Goal: Task Accomplishment & Management: Manage account settings

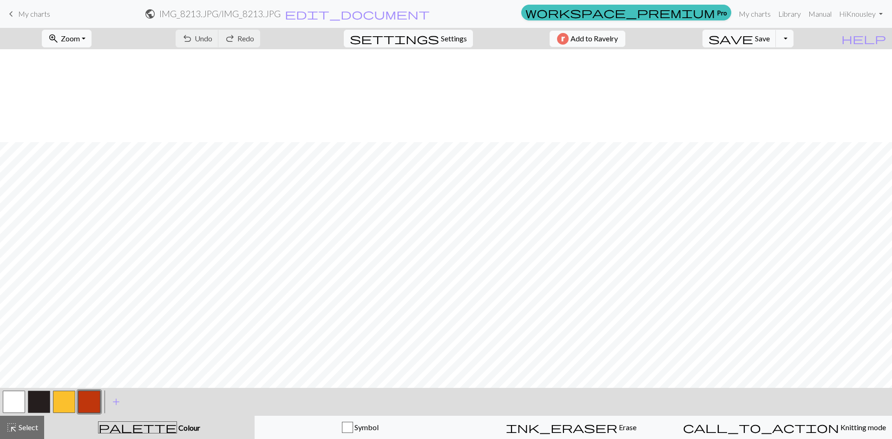
scroll to position [93, 0]
click at [753, 39] on span "save" at bounding box center [730, 38] width 45 height 13
drag, startPoint x: 15, startPoint y: 403, endPoint x: 108, endPoint y: 381, distance: 95.4
click at [15, 403] on button "button" at bounding box center [14, 402] width 22 height 22
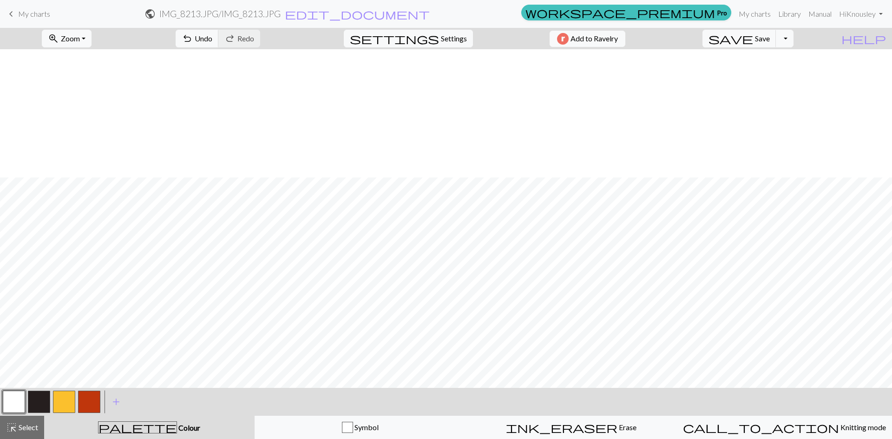
scroll to position [500, 0]
click at [112, 399] on span "add" at bounding box center [116, 401] width 11 height 13
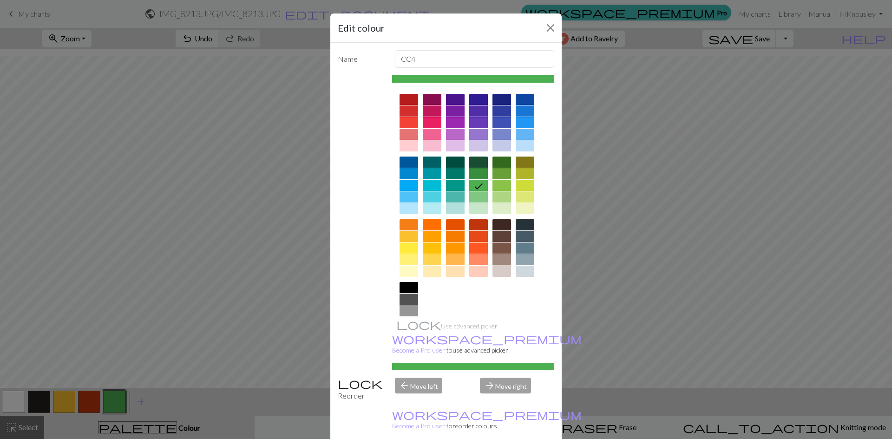
click at [497, 260] on div at bounding box center [501, 259] width 19 height 11
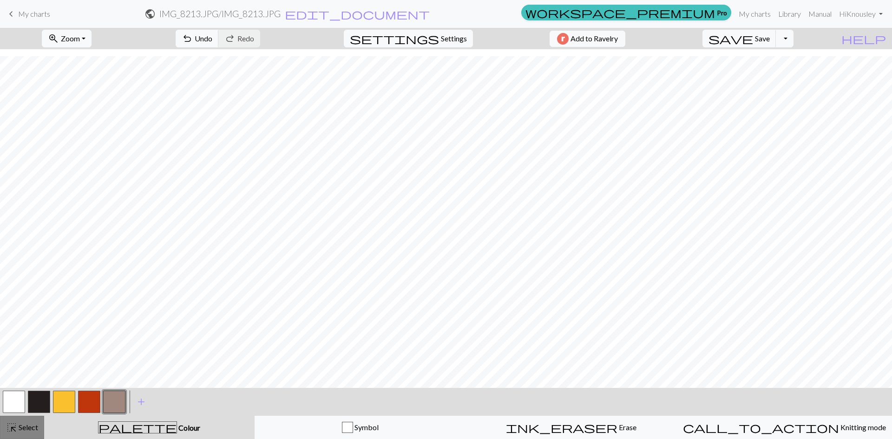
click at [23, 426] on span "Select" at bounding box center [27, 427] width 21 height 9
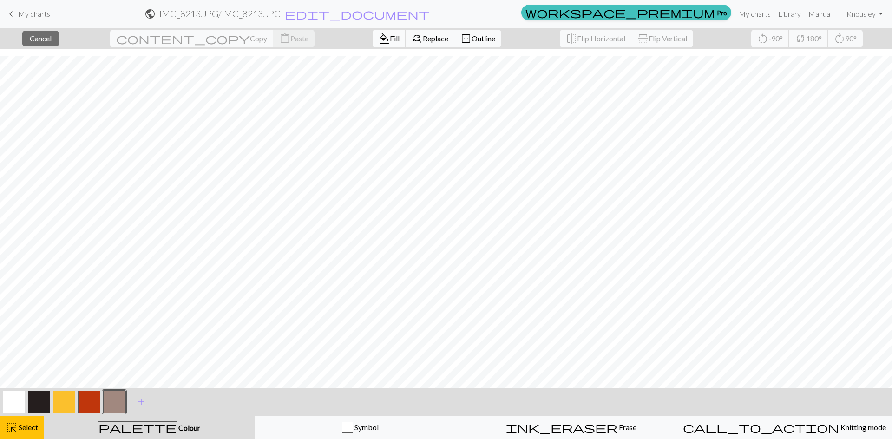
click at [378, 45] on span "format_color_fill" at bounding box center [383, 38] width 11 height 13
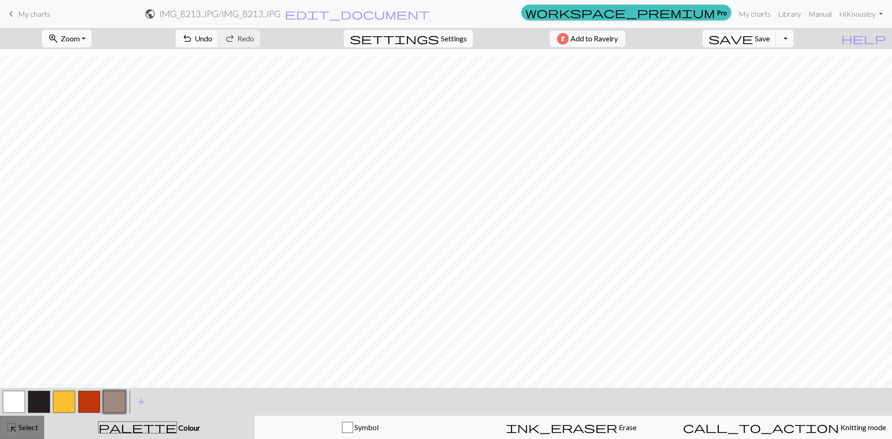
click at [28, 427] on span "Select" at bounding box center [27, 427] width 21 height 9
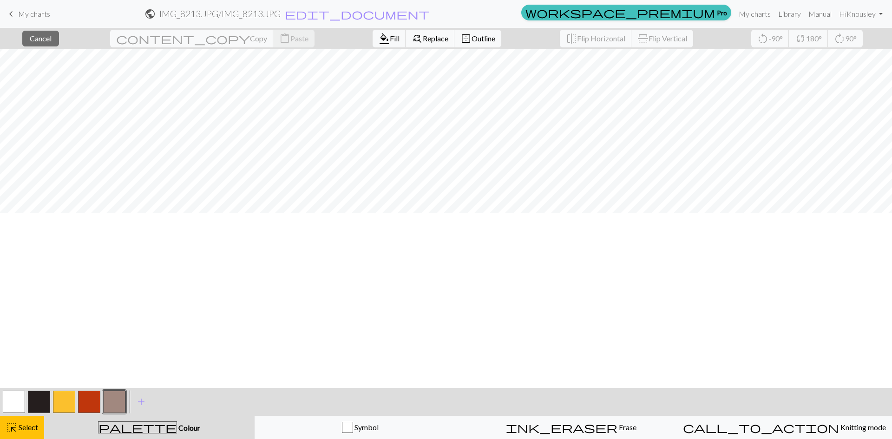
scroll to position [0, 0]
click at [390, 38] on span "Fill" at bounding box center [395, 38] width 10 height 9
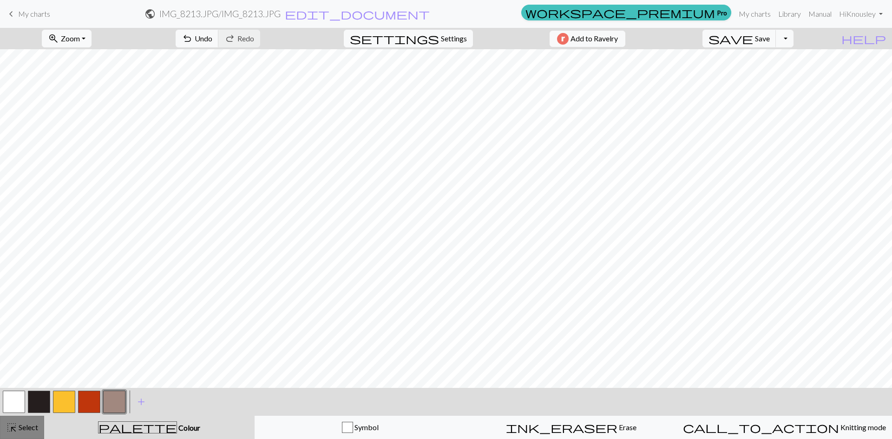
drag, startPoint x: 28, startPoint y: 433, endPoint x: 39, endPoint y: 409, distance: 26.6
click at [28, 432] on button "highlight_alt Select Select" at bounding box center [22, 427] width 44 height 23
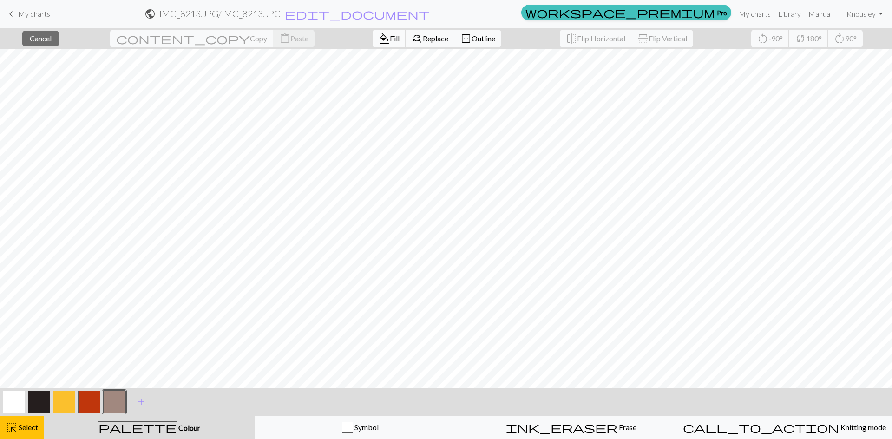
click at [378, 38] on span "format_color_fill" at bounding box center [383, 38] width 11 height 13
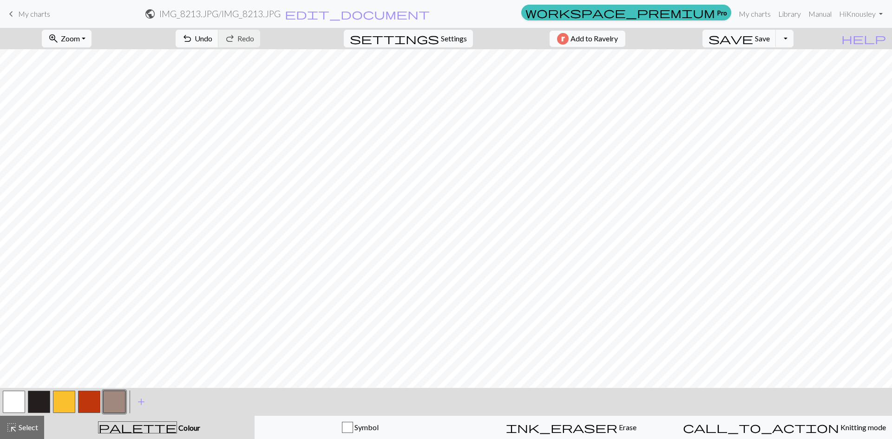
drag, startPoint x: 25, startPoint y: 427, endPoint x: 170, endPoint y: 386, distance: 151.0
click at [31, 425] on span "Select" at bounding box center [27, 427] width 21 height 9
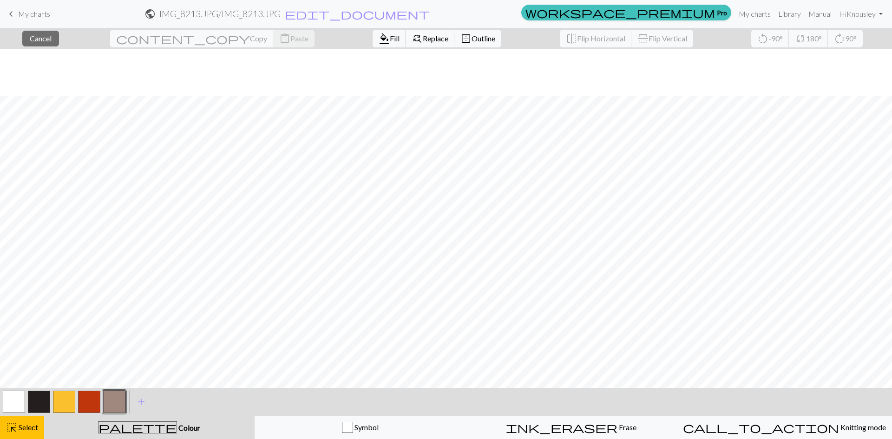
scroll to position [464, 0]
click at [372, 45] on button "format_color_fill Fill" at bounding box center [388, 39] width 33 height 18
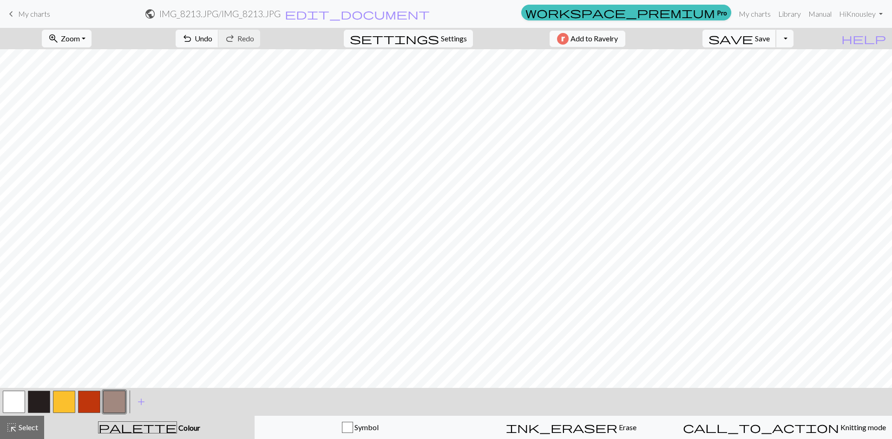
click at [753, 38] on span "save" at bounding box center [730, 38] width 45 height 13
click at [42, 398] on button "button" at bounding box center [39, 402] width 22 height 22
click at [4, 401] on button "button" at bounding box center [14, 402] width 22 height 22
click at [39, 399] on button "button" at bounding box center [39, 402] width 22 height 22
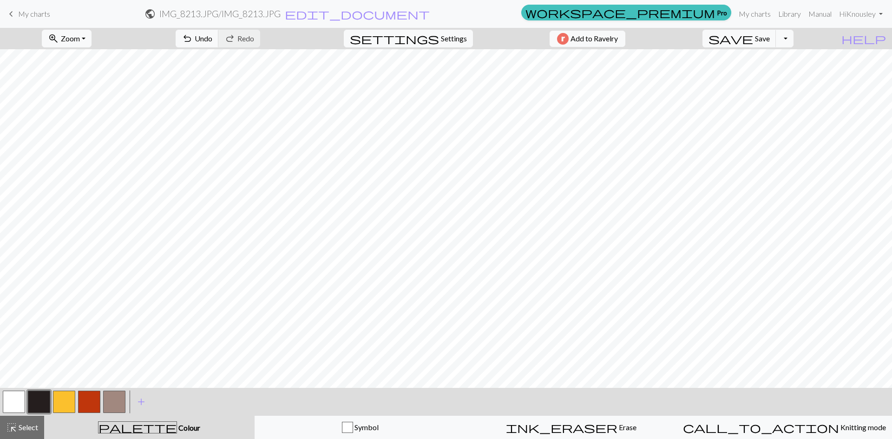
click at [38, 402] on button "button" at bounding box center [39, 402] width 22 height 22
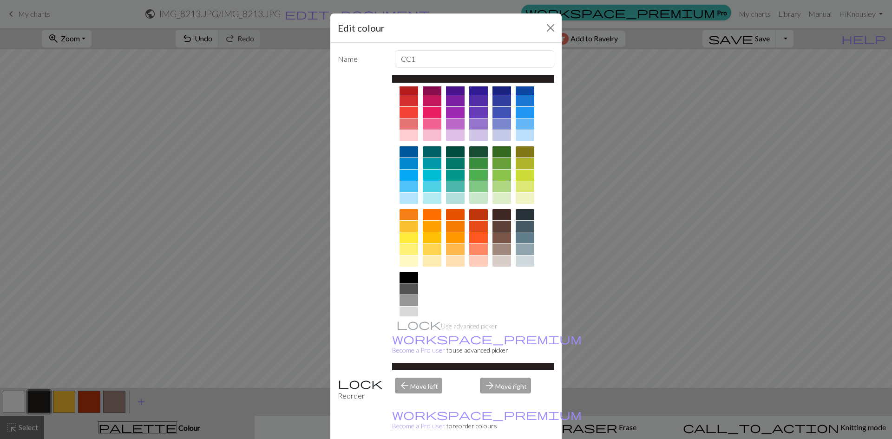
scroll to position [0, 0]
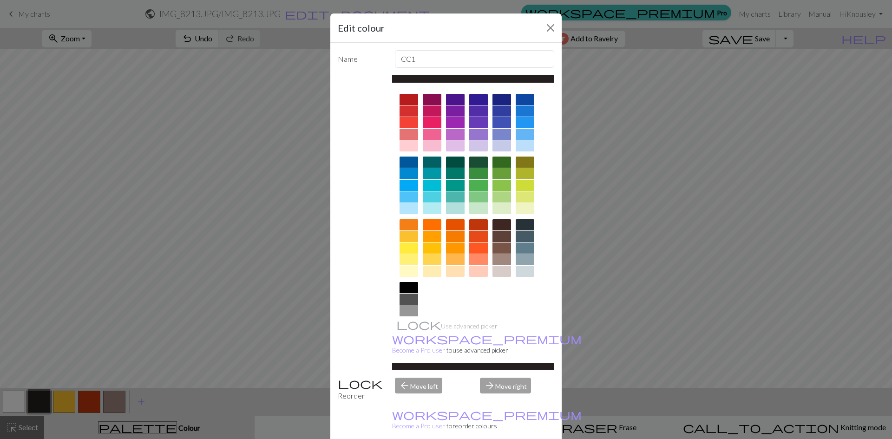
click at [523, 226] on div at bounding box center [524, 224] width 19 height 11
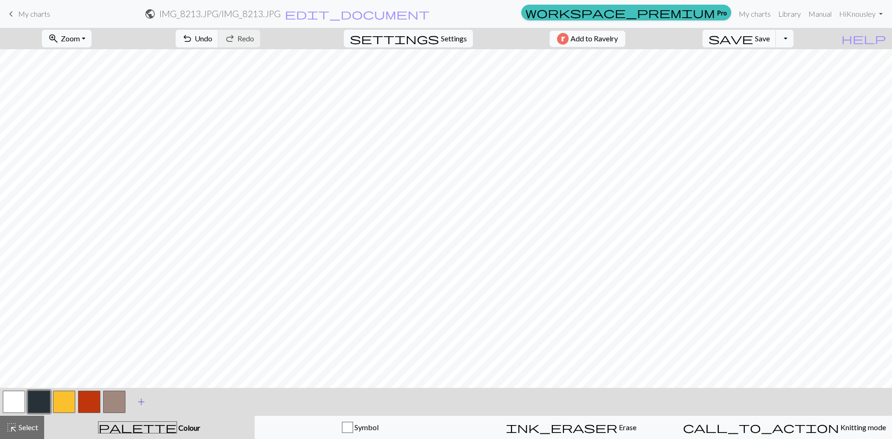
click at [141, 405] on span "add" at bounding box center [141, 401] width 11 height 13
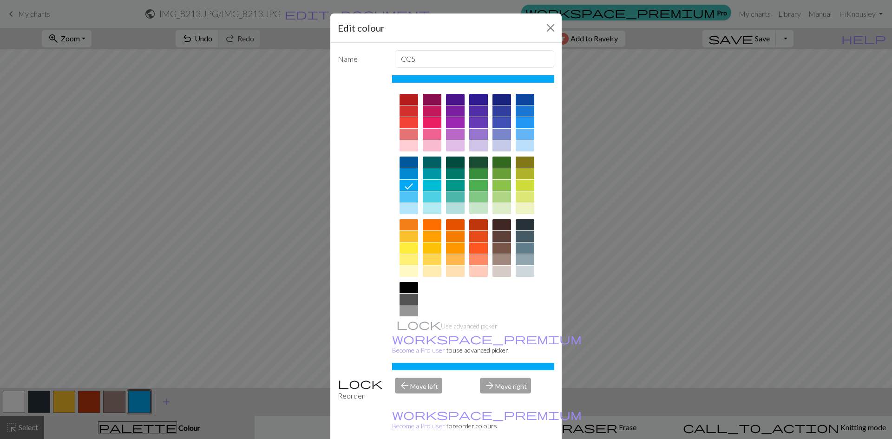
click at [400, 286] on div at bounding box center [408, 287] width 19 height 11
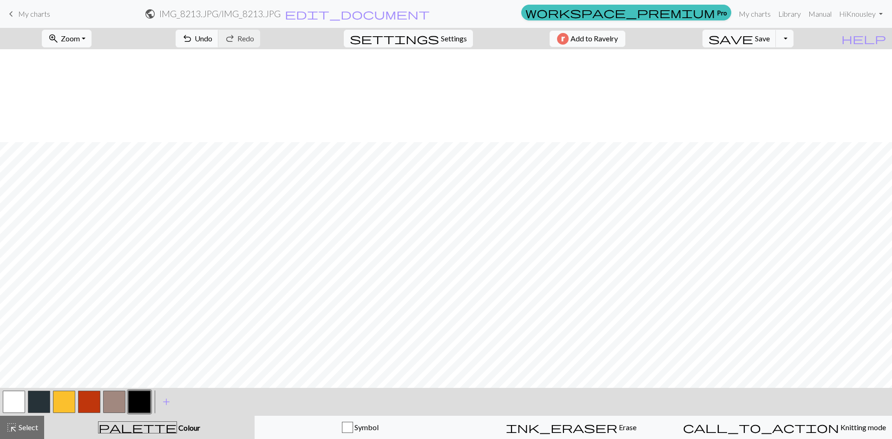
scroll to position [325, 0]
click at [44, 397] on button "button" at bounding box center [39, 402] width 22 height 22
click at [131, 400] on button "button" at bounding box center [139, 402] width 22 height 22
click at [13, 403] on button "button" at bounding box center [14, 402] width 22 height 22
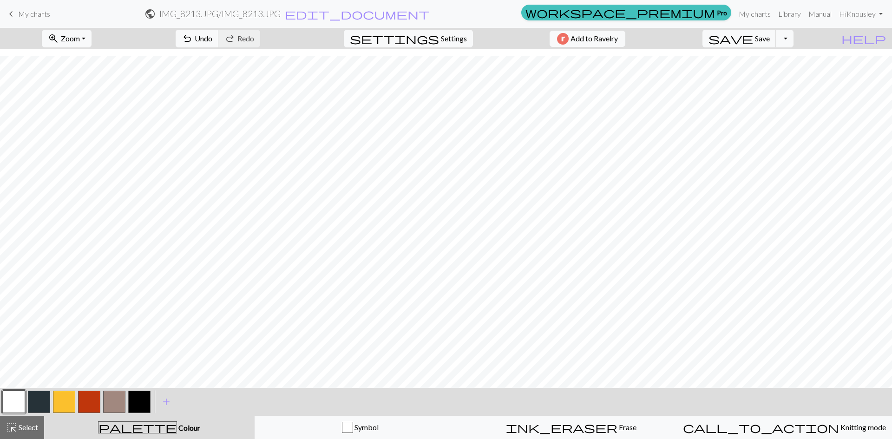
click at [131, 404] on button "button" at bounding box center [139, 402] width 22 height 22
click at [193, 39] on span "undo" at bounding box center [187, 38] width 11 height 13
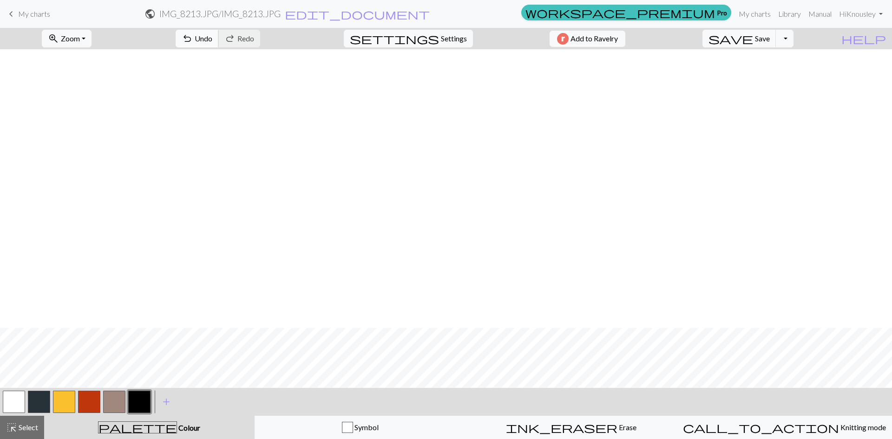
scroll to position [453, 0]
click at [219, 39] on button "undo Undo Undo" at bounding box center [197, 39] width 43 height 18
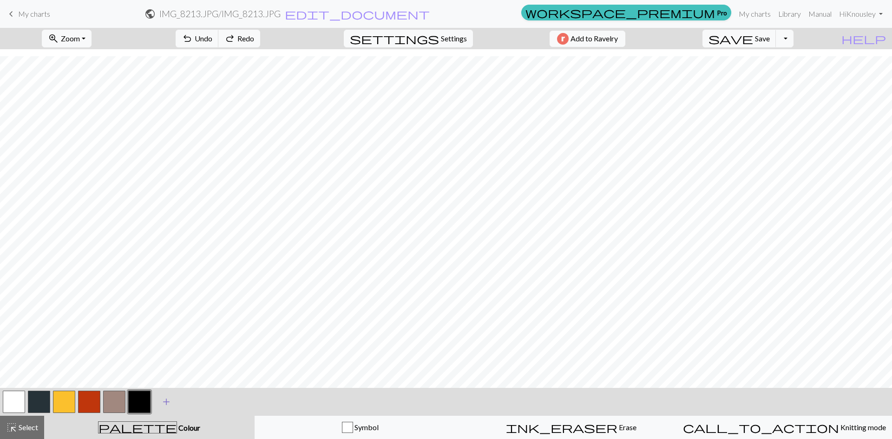
click at [162, 401] on span "add" at bounding box center [166, 401] width 11 height 13
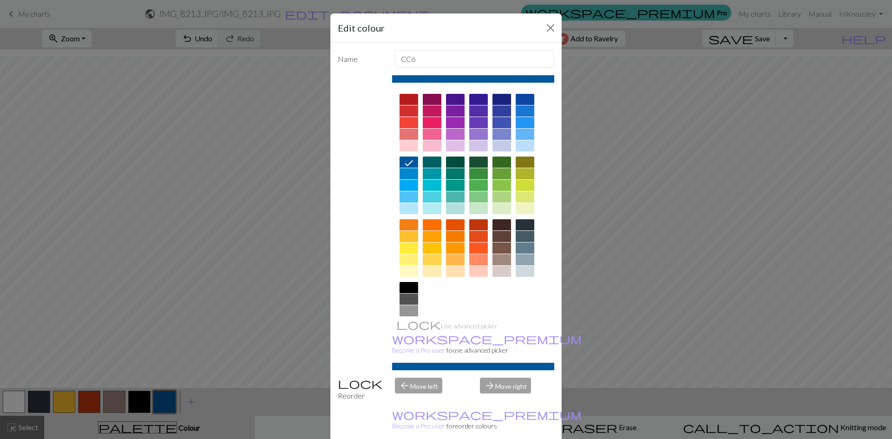
click at [518, 248] on div at bounding box center [524, 247] width 19 height 11
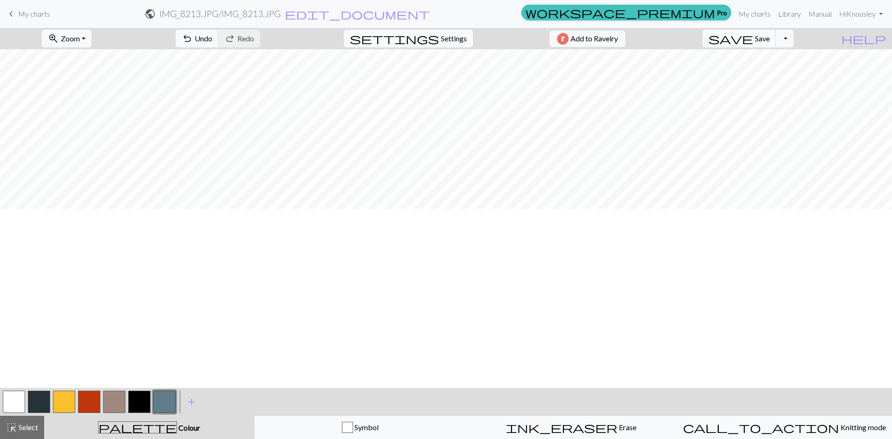
scroll to position [314, 0]
click at [26, 430] on span "Select" at bounding box center [27, 427] width 21 height 9
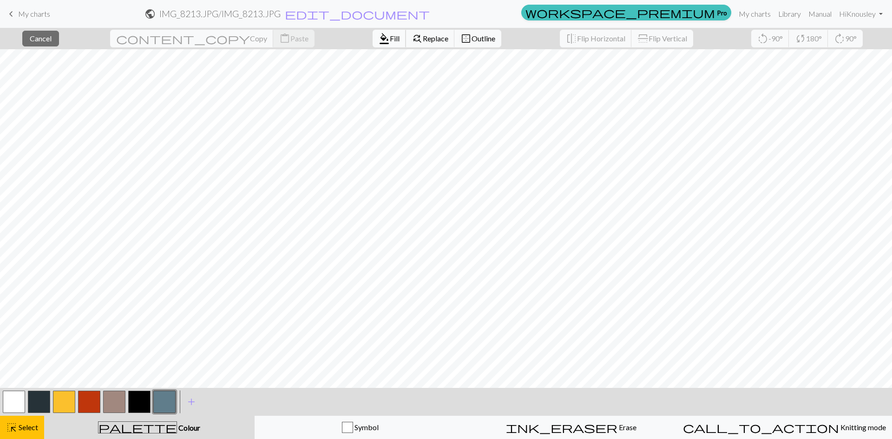
click at [390, 39] on span "Fill" at bounding box center [395, 38] width 10 height 9
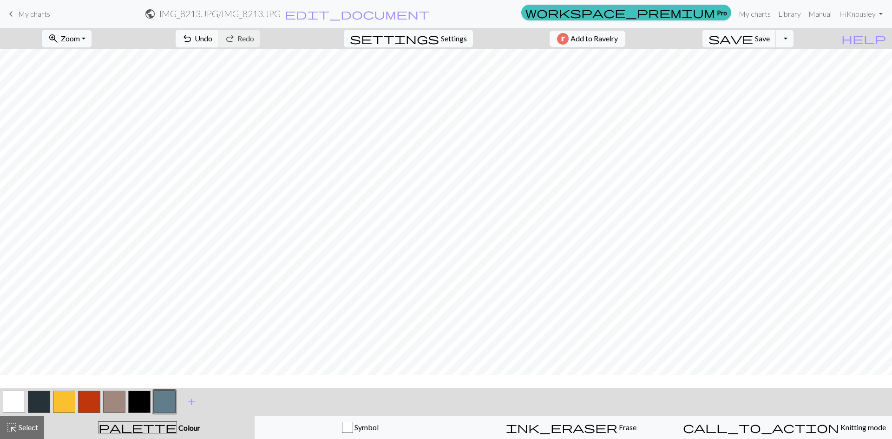
scroll to position [128, 0]
click at [219, 39] on button "undo Undo Undo" at bounding box center [197, 39] width 43 height 18
click at [212, 37] on span "Undo" at bounding box center [204, 38] width 18 height 9
click at [23, 397] on button "button" at bounding box center [14, 402] width 22 height 22
click at [170, 404] on button "button" at bounding box center [164, 402] width 22 height 22
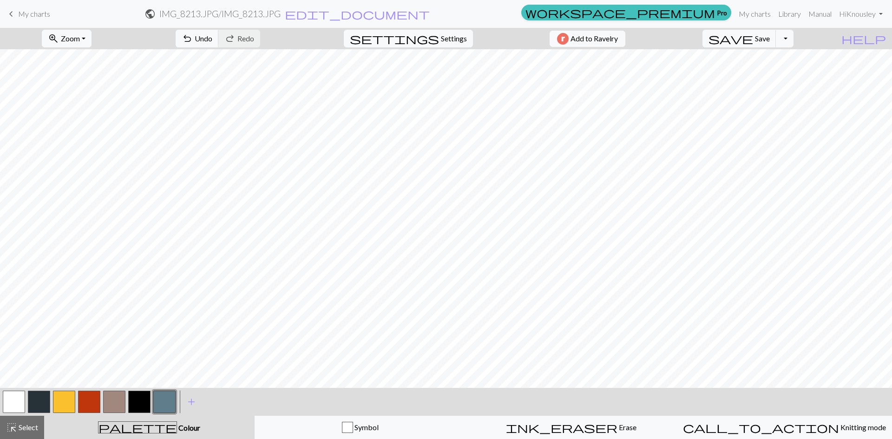
click at [17, 395] on button "button" at bounding box center [14, 402] width 22 height 22
click at [194, 404] on span "add" at bounding box center [191, 401] width 11 height 13
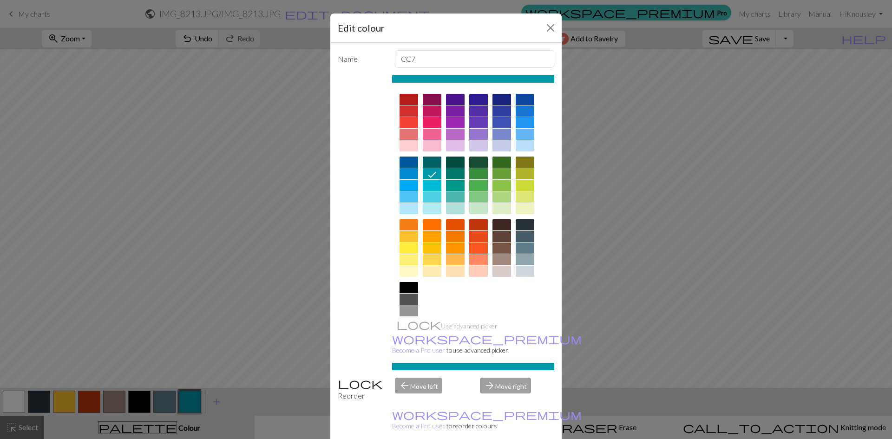
click at [410, 97] on div at bounding box center [408, 99] width 19 height 11
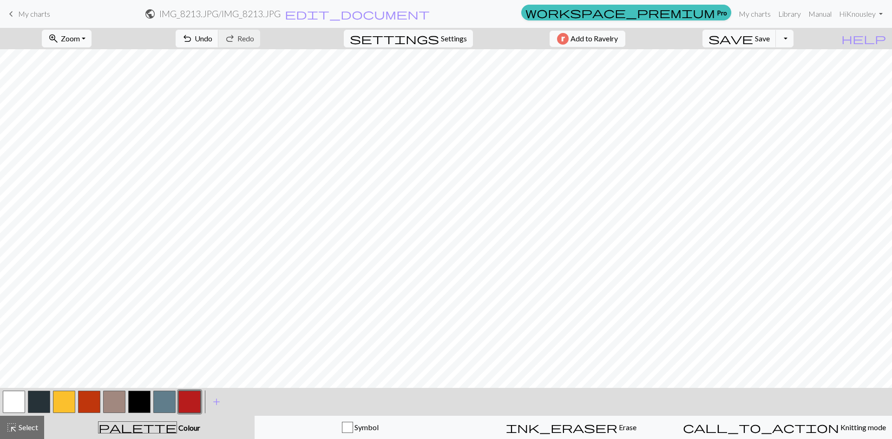
click at [190, 408] on button "button" at bounding box center [189, 402] width 22 height 22
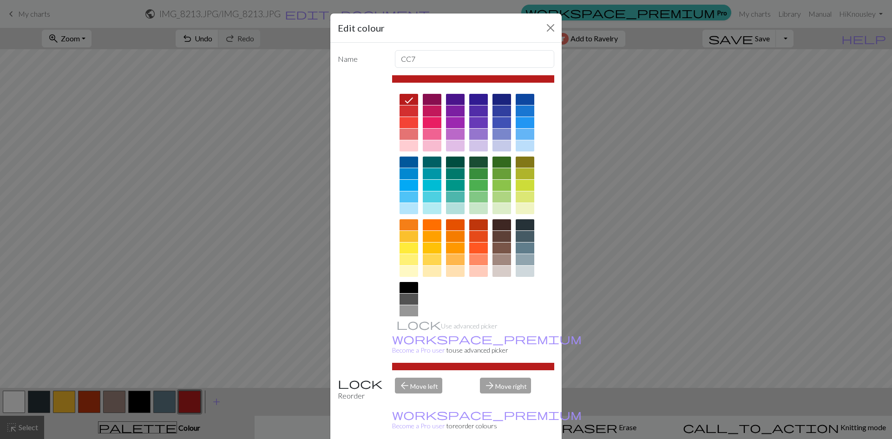
click at [87, 405] on div "Edit colour Name CC7 Use advanced picker workspace_premium Become a Pro user to…" at bounding box center [446, 219] width 892 height 439
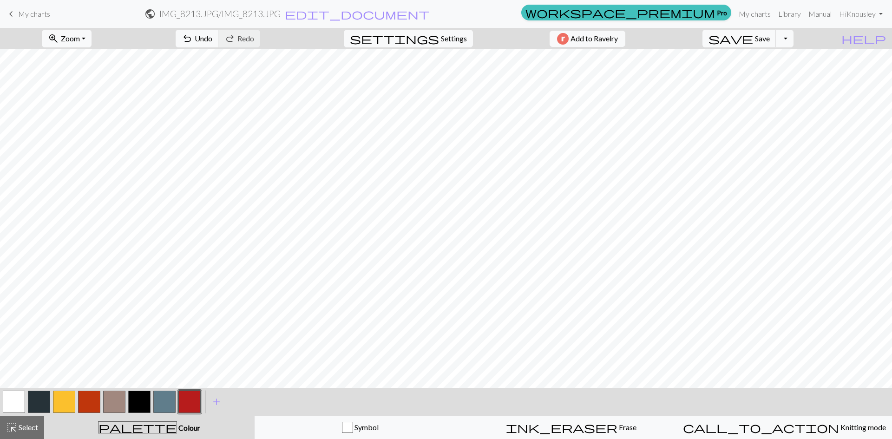
click at [87, 405] on button "button" at bounding box center [89, 402] width 22 height 22
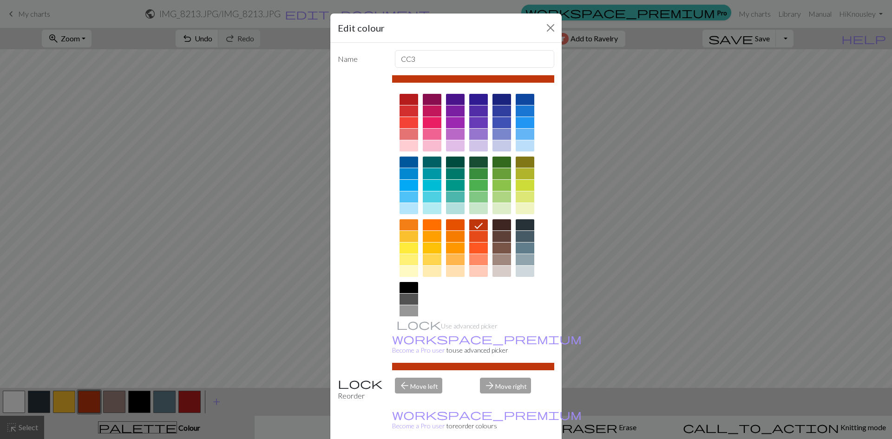
click at [479, 236] on div at bounding box center [478, 236] width 19 height 11
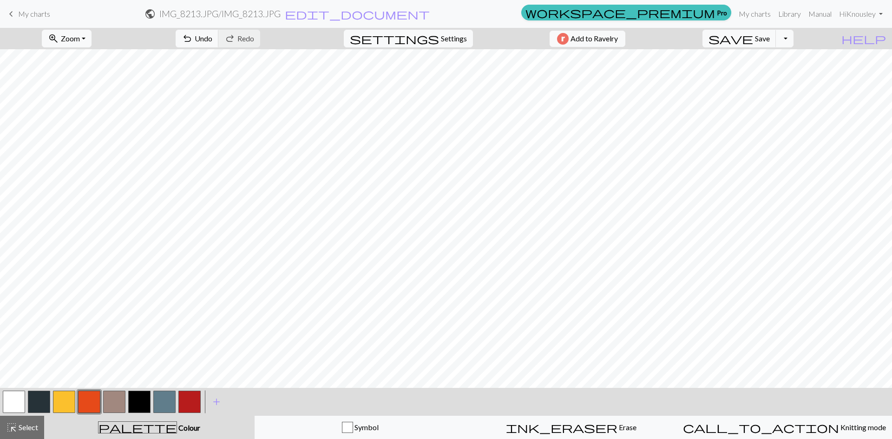
click at [187, 402] on button "button" at bounding box center [189, 402] width 22 height 22
click at [218, 406] on span "add" at bounding box center [216, 401] width 11 height 13
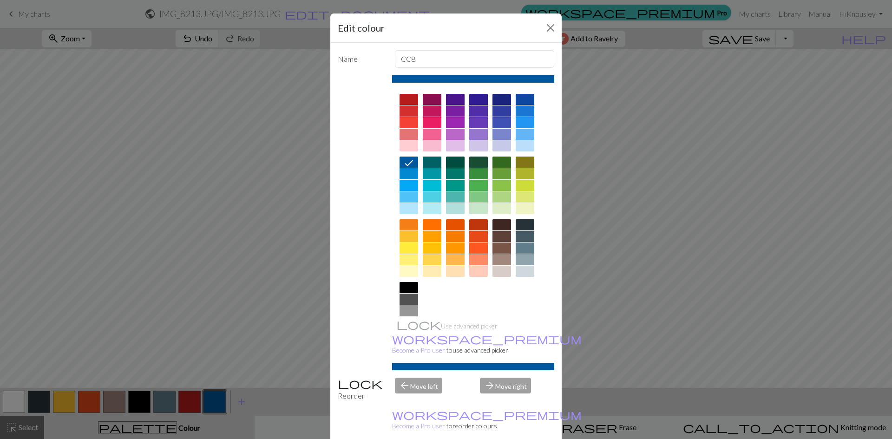
click at [404, 238] on div at bounding box center [408, 236] width 19 height 11
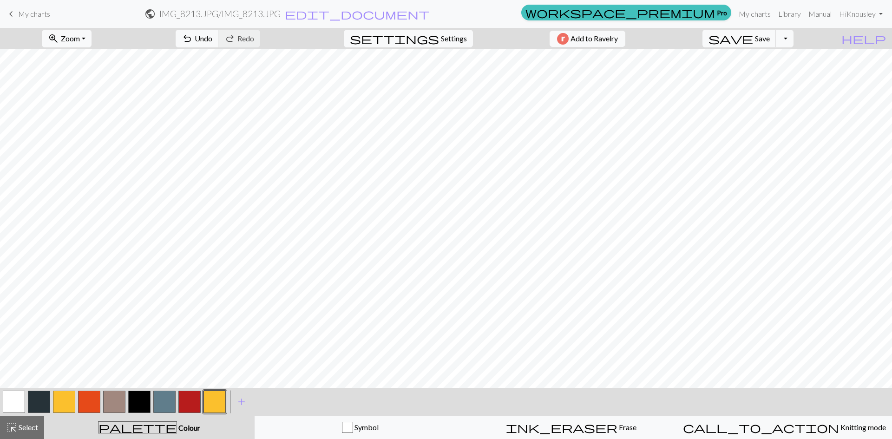
click at [220, 410] on button "button" at bounding box center [214, 402] width 22 height 22
click at [220, 410] on div "Edit colour Name CC8 Use advanced picker workspace_premium Become a Pro user to…" at bounding box center [446, 219] width 892 height 439
click at [215, 399] on button "button" at bounding box center [214, 402] width 22 height 22
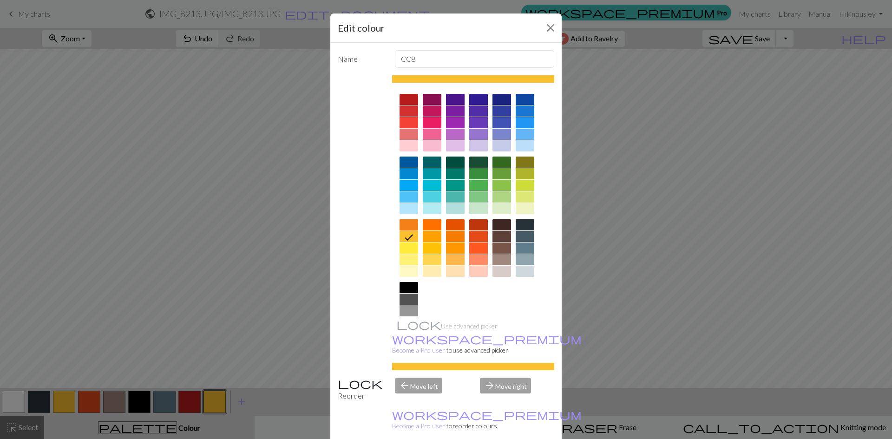
click at [400, 223] on div at bounding box center [408, 224] width 19 height 11
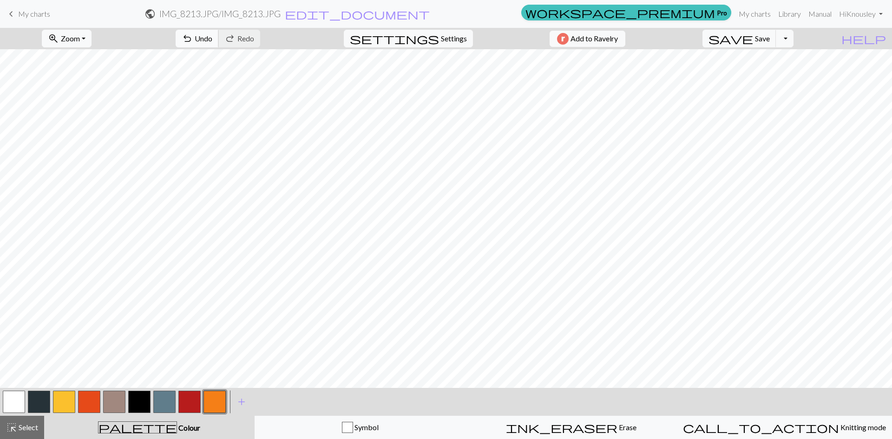
click at [193, 38] on span "undo" at bounding box center [187, 38] width 11 height 13
click at [219, 42] on button "undo Undo Undo" at bounding box center [197, 39] width 43 height 18
click at [221, 404] on button "button" at bounding box center [214, 402] width 22 height 22
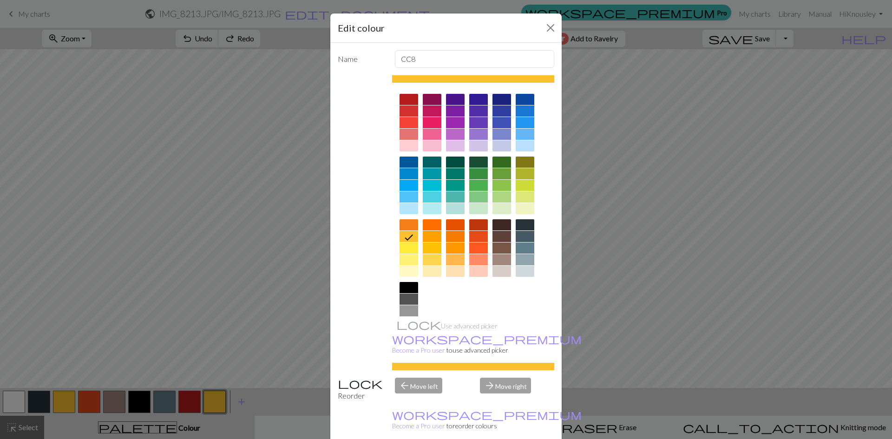
click at [407, 221] on div at bounding box center [408, 224] width 19 height 11
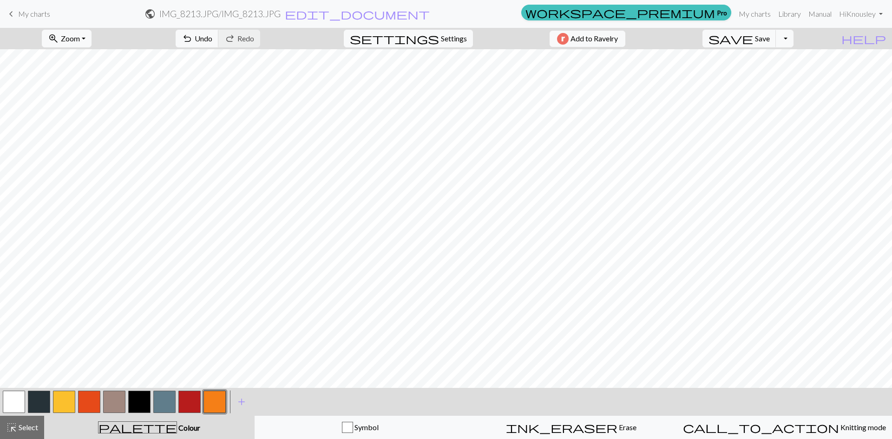
drag, startPoint x: 72, startPoint y: 403, endPoint x: 94, endPoint y: 382, distance: 29.9
click at [73, 400] on button "button" at bounding box center [64, 402] width 22 height 22
click at [220, 398] on button "button" at bounding box center [214, 402] width 22 height 22
click at [80, 41] on span "Zoom" at bounding box center [70, 38] width 19 height 9
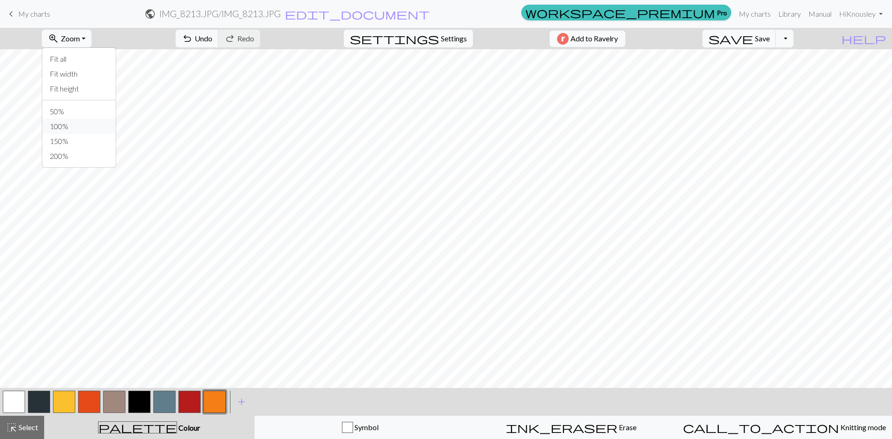
click at [77, 124] on button "100%" at bounding box center [78, 126] width 73 height 15
click at [80, 40] on span "Zoom" at bounding box center [70, 38] width 19 height 9
click at [98, 107] on button "50%" at bounding box center [78, 111] width 73 height 15
click at [769, 39] on span "Save" at bounding box center [762, 38] width 15 height 9
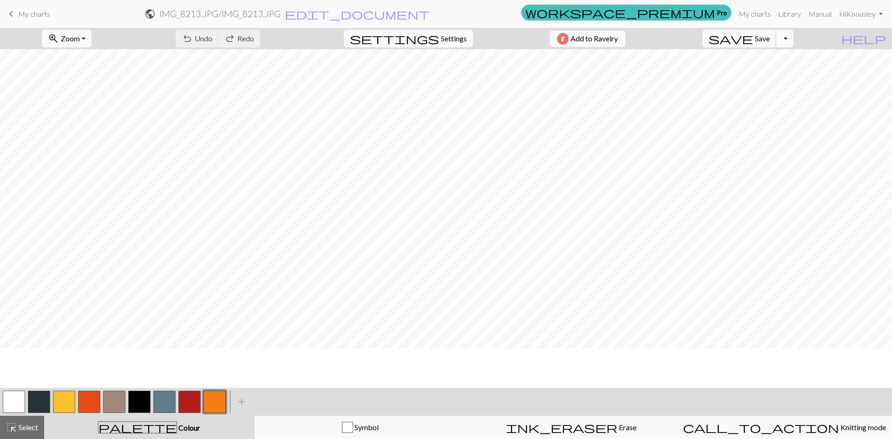
scroll to position [49, 0]
click at [142, 401] on button "button" at bounding box center [139, 402] width 22 height 22
click at [79, 33] on button "zoom_in Zoom Zoom" at bounding box center [67, 39] width 50 height 18
click at [85, 124] on button "100%" at bounding box center [78, 126] width 73 height 15
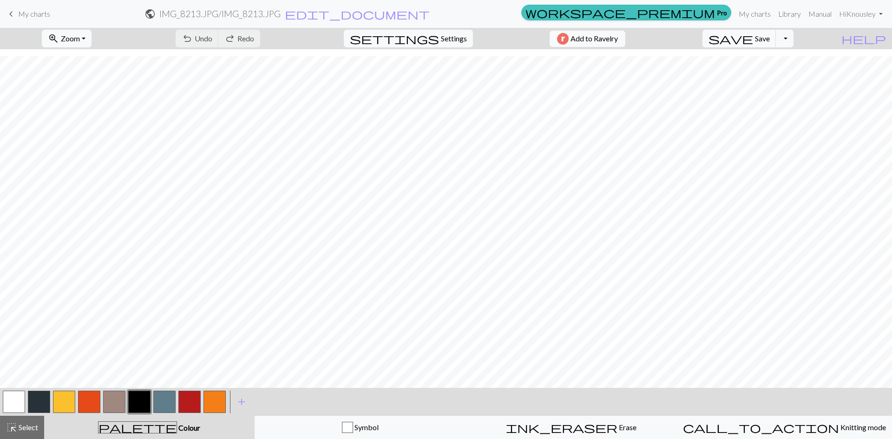
click at [41, 397] on button "button" at bounding box center [39, 402] width 22 height 22
click at [193, 34] on span "undo" at bounding box center [187, 38] width 11 height 13
drag, startPoint x: 163, startPoint y: 399, endPoint x: 273, endPoint y: 401, distance: 110.1
click at [164, 399] on button "button" at bounding box center [164, 402] width 22 height 22
click at [43, 400] on button "button" at bounding box center [39, 402] width 22 height 22
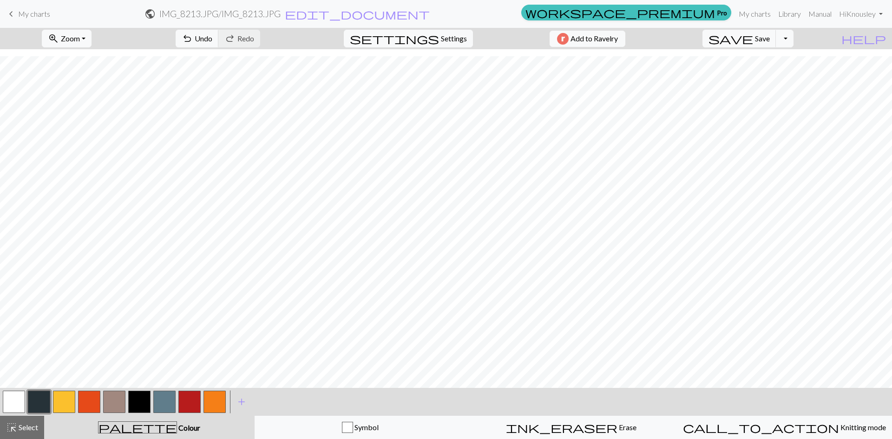
click at [41, 399] on button "button" at bounding box center [39, 402] width 22 height 22
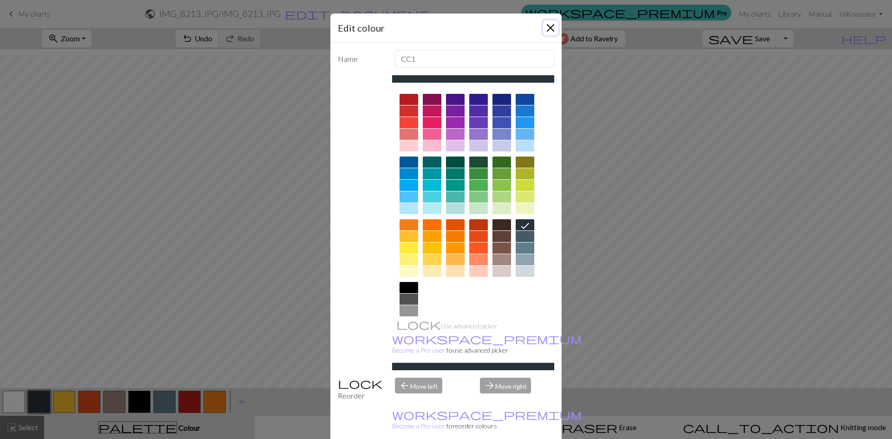
click at [544, 28] on button "Close" at bounding box center [550, 27] width 15 height 15
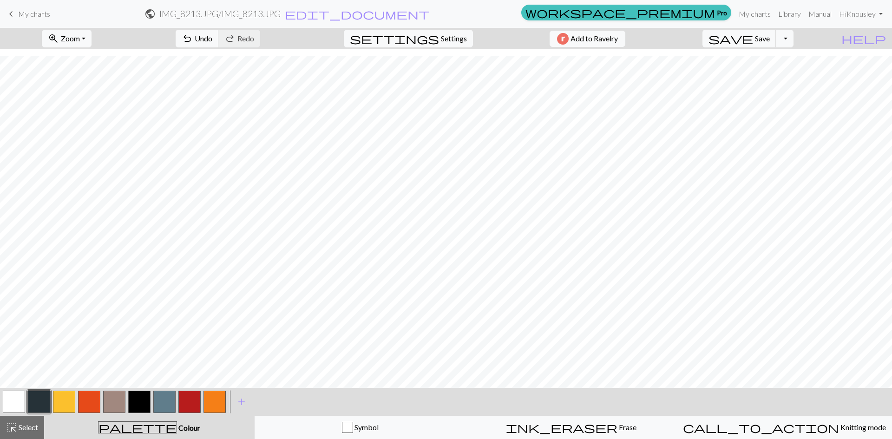
click at [167, 401] on button "button" at bounding box center [164, 402] width 22 height 22
click at [11, 401] on button "button" at bounding box center [14, 402] width 22 height 22
click at [143, 402] on button "button" at bounding box center [139, 402] width 22 height 22
click at [40, 407] on button "button" at bounding box center [39, 402] width 22 height 22
drag, startPoint x: 170, startPoint y: 404, endPoint x: 271, endPoint y: 384, distance: 102.8
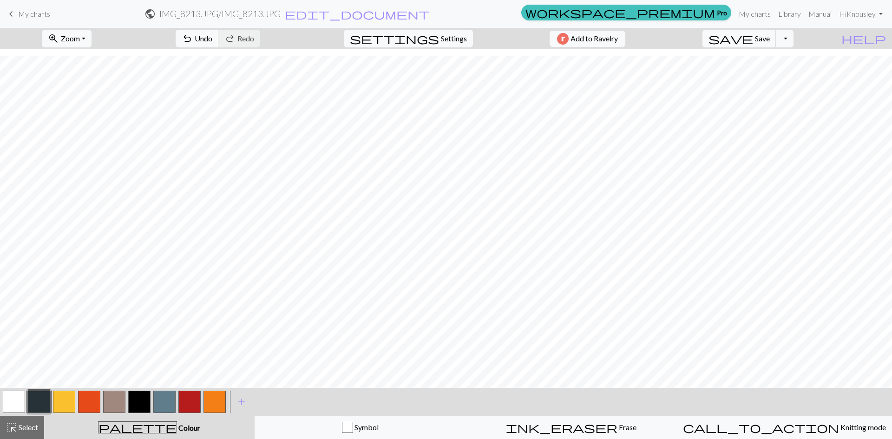
click at [170, 404] on button "button" at bounding box center [164, 402] width 22 height 22
click at [753, 35] on span "save" at bounding box center [730, 38] width 45 height 13
click at [441, 15] on form "public IMG_8213.JPG / IMG_8213.JPG edit_document Edit settings" at bounding box center [288, 14] width 460 height 18
click at [430, 13] on span "edit_document" at bounding box center [357, 13] width 145 height 13
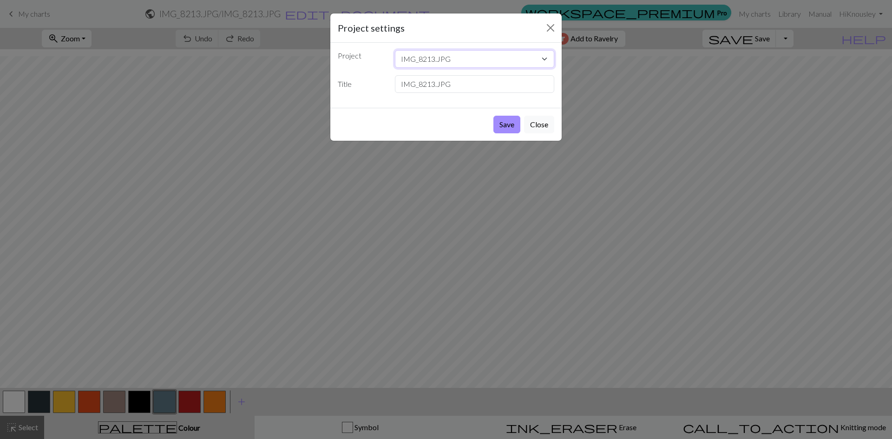
click at [456, 59] on select "IMG_8213.JPG Fingerless [PERSON_NAME] Socks Cup Cozy" at bounding box center [475, 59] width 160 height 18
drag, startPoint x: 459, startPoint y: 87, endPoint x: 389, endPoint y: 87, distance: 70.1
click at [389, 87] on div "IMG_8213.JPG" at bounding box center [474, 84] width 171 height 18
type input "As in picture"
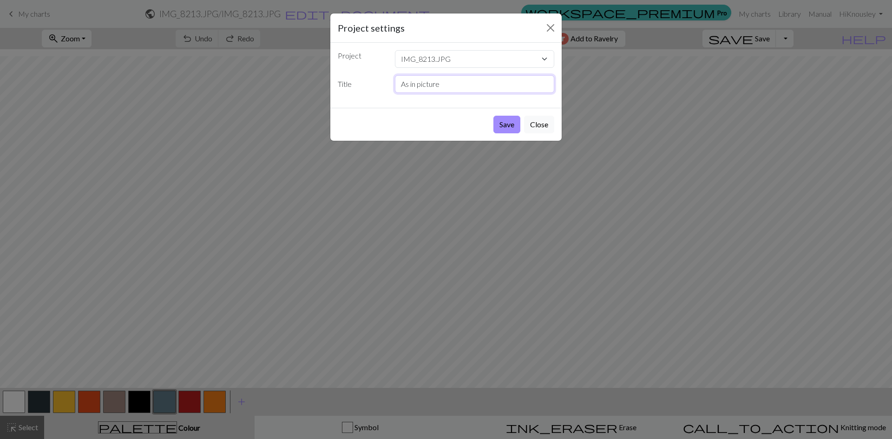
click at [493, 116] on button "Save" at bounding box center [506, 125] width 27 height 18
